Goal: Check status

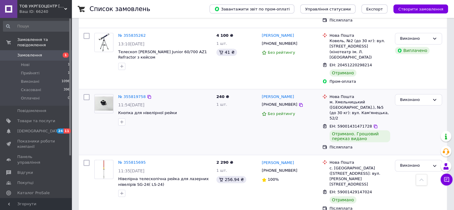
scroll to position [418, 0]
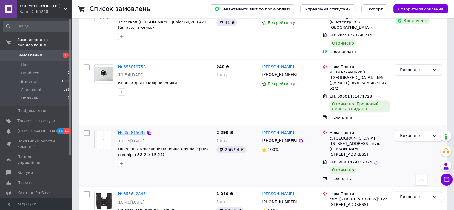
click at [130, 130] on link "№ 355815695" at bounding box center [131, 132] width 27 height 4
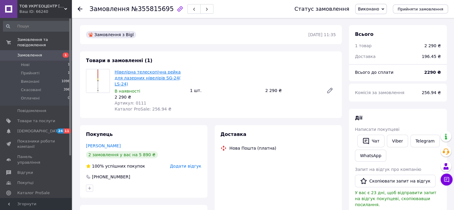
click at [147, 74] on link "Нівелірна телескопічна рейка для лазерних нівелірів SG-24( LS-24)" at bounding box center [148, 78] width 66 height 17
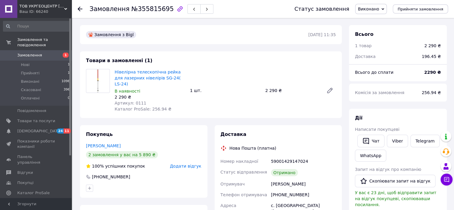
click at [32, 53] on span "Замовлення" at bounding box center [29, 55] width 25 height 5
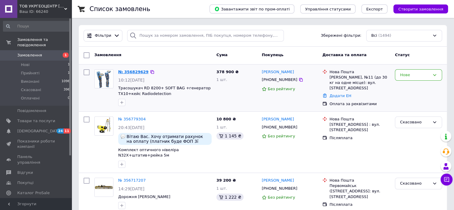
click at [135, 70] on link "№ 356829629" at bounding box center [133, 72] width 30 height 4
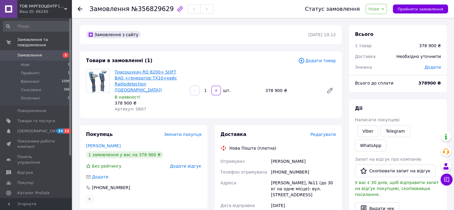
click at [155, 70] on link "Трасошукач RD 8200+ SOFT BAG +генератор TX10+кейс Radiodetection ([GEOGRAPHIC_D…" at bounding box center [146, 81] width 62 height 23
